Goal: Book appointment/travel/reservation

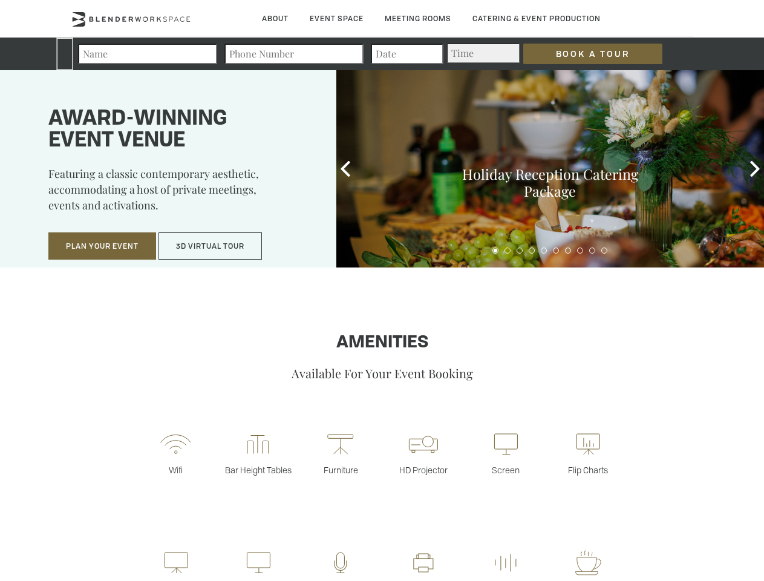
type div "[DATE]"
click at [583, 54] on input "Book a Tour" at bounding box center [592, 54] width 139 height 21
click at [102, 246] on button "Plan Your Event" at bounding box center [102, 246] width 108 height 28
click at [211, 246] on button "3D Virtual Tour" at bounding box center [210, 246] width 103 height 28
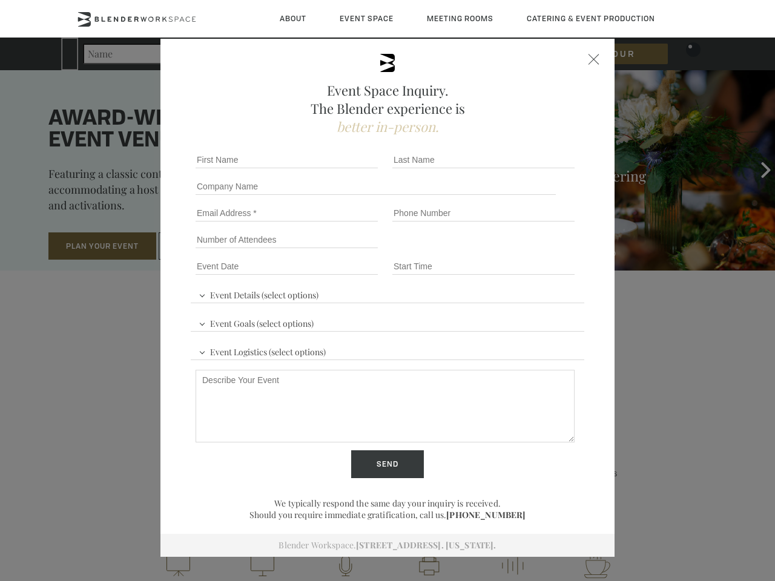
click at [346, 169] on div "First name *" at bounding box center [289, 159] width 197 height 27
click at [755, 169] on div "Event Space Inquiry. The Blender experience is better in-person. Event Details …" at bounding box center [387, 290] width 775 height 581
click at [496, 251] on fieldset "Number of Attendees Budget Range" at bounding box center [387, 239] width 393 height 27
click at [508, 251] on fieldset "Number of Attendees Budget Range" at bounding box center [387, 239] width 393 height 27
click at [520, 251] on fieldset "Number of Attendees Budget Range" at bounding box center [387, 239] width 393 height 27
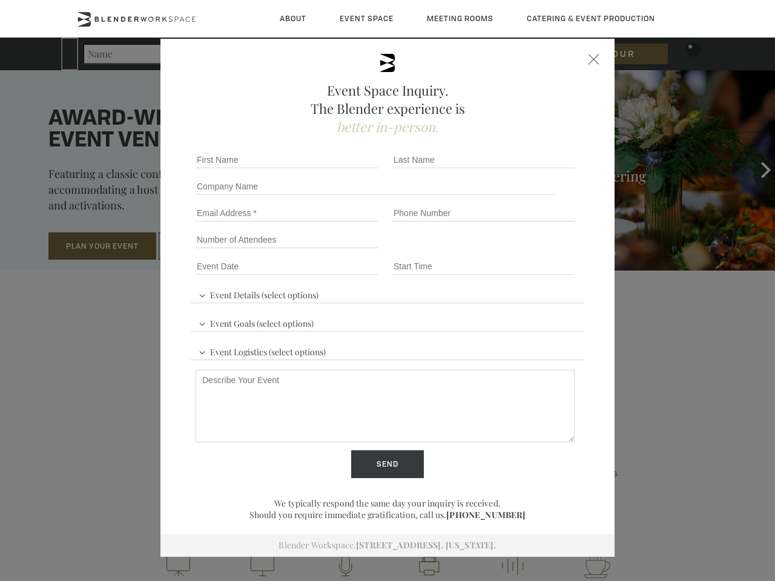
click at [532, 251] on fieldset "Number of Attendees Budget Range" at bounding box center [387, 239] width 393 height 27
click at [544, 251] on fieldset "Number of Attendees Budget Range" at bounding box center [387, 239] width 393 height 27
